Goal: Task Accomplishment & Management: Use online tool/utility

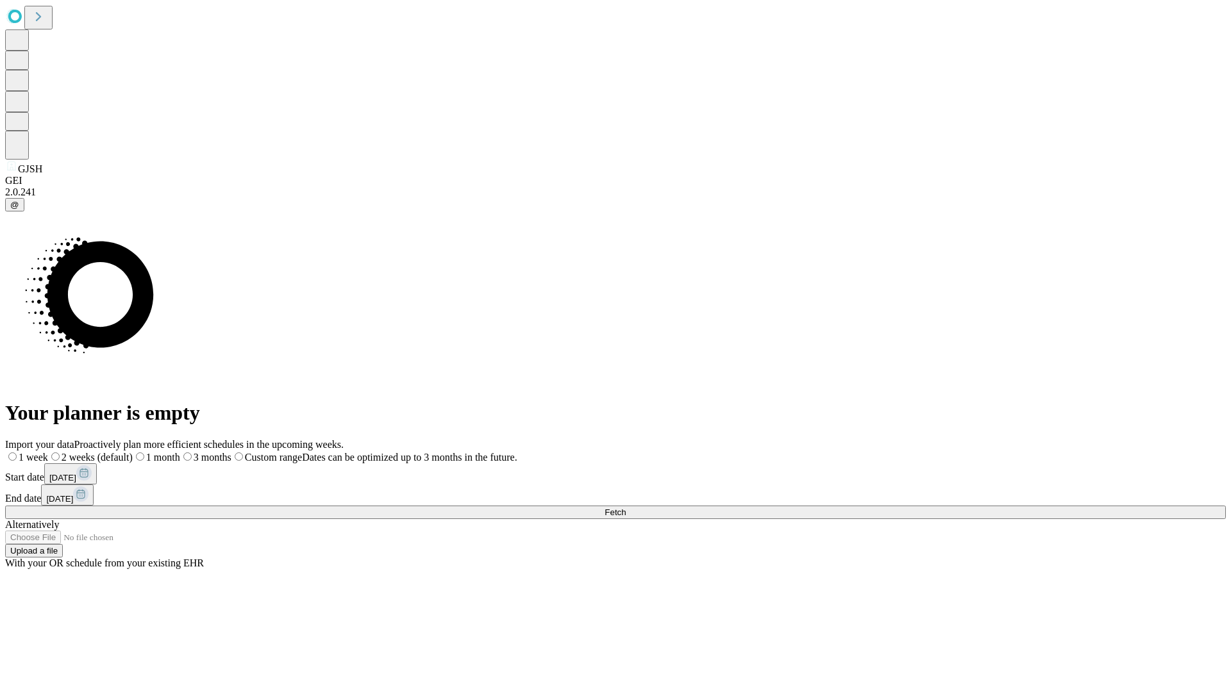
click at [626, 508] on span "Fetch" at bounding box center [615, 513] width 21 height 10
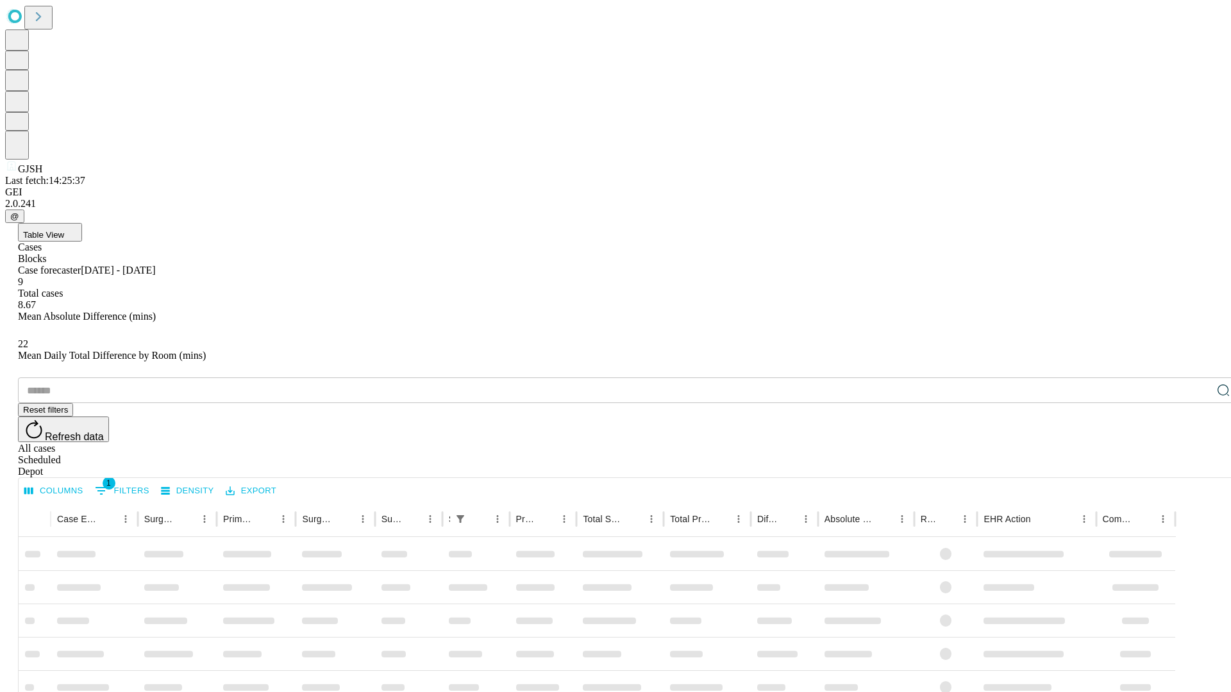
click at [64, 230] on span "Table View" at bounding box center [43, 235] width 41 height 10
